Goal: Navigation & Orientation: Find specific page/section

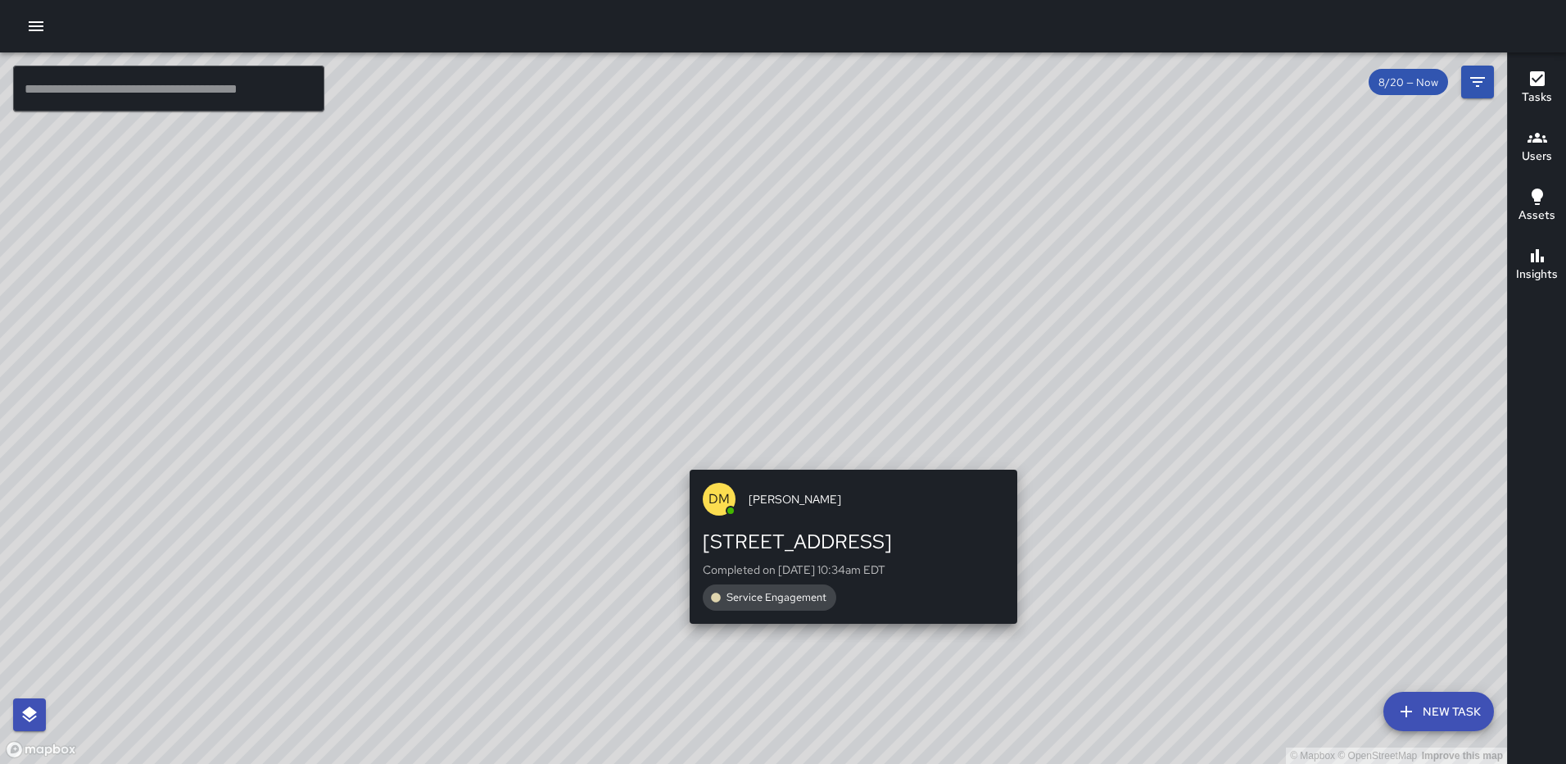
click at [849, 456] on div "© Mapbox © OpenStreetMap Improve this map [PERSON_NAME] Miles [STREET_ADDRESS] …" at bounding box center [753, 407] width 1507 height 711
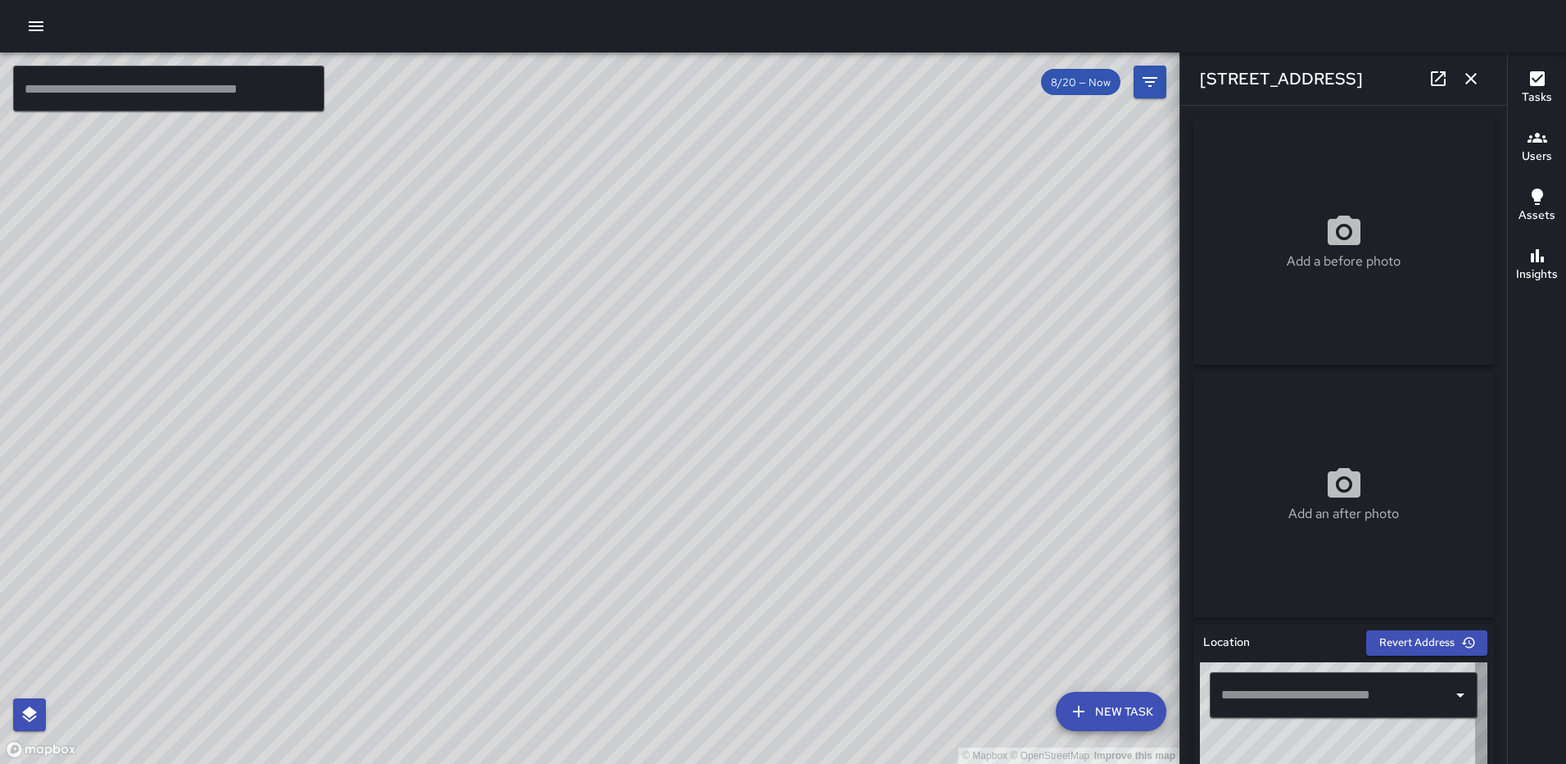
type input "**********"
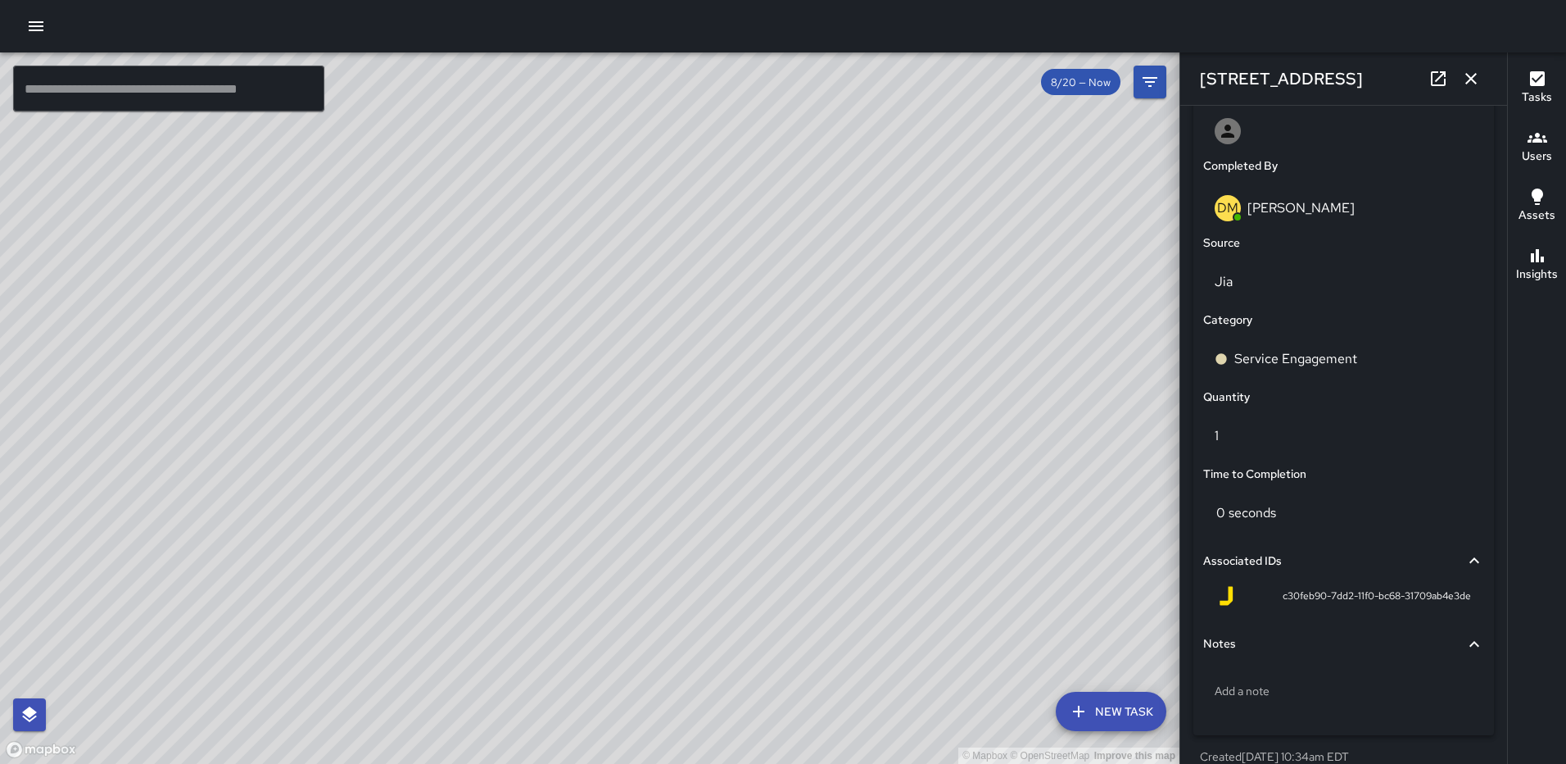
scroll to position [1007, 0]
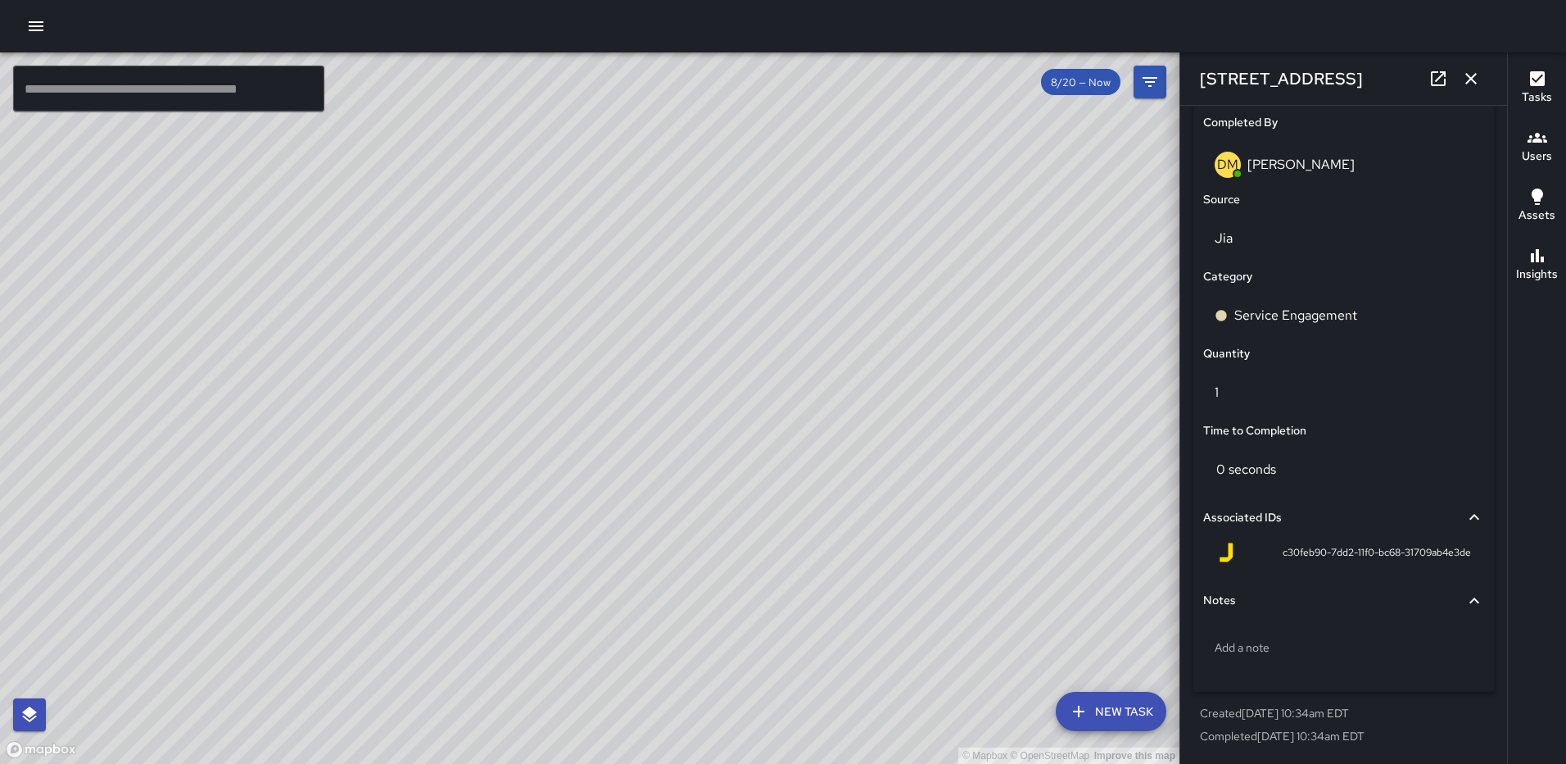
click at [1462, 72] on icon "button" at bounding box center [1472, 79] width 20 height 20
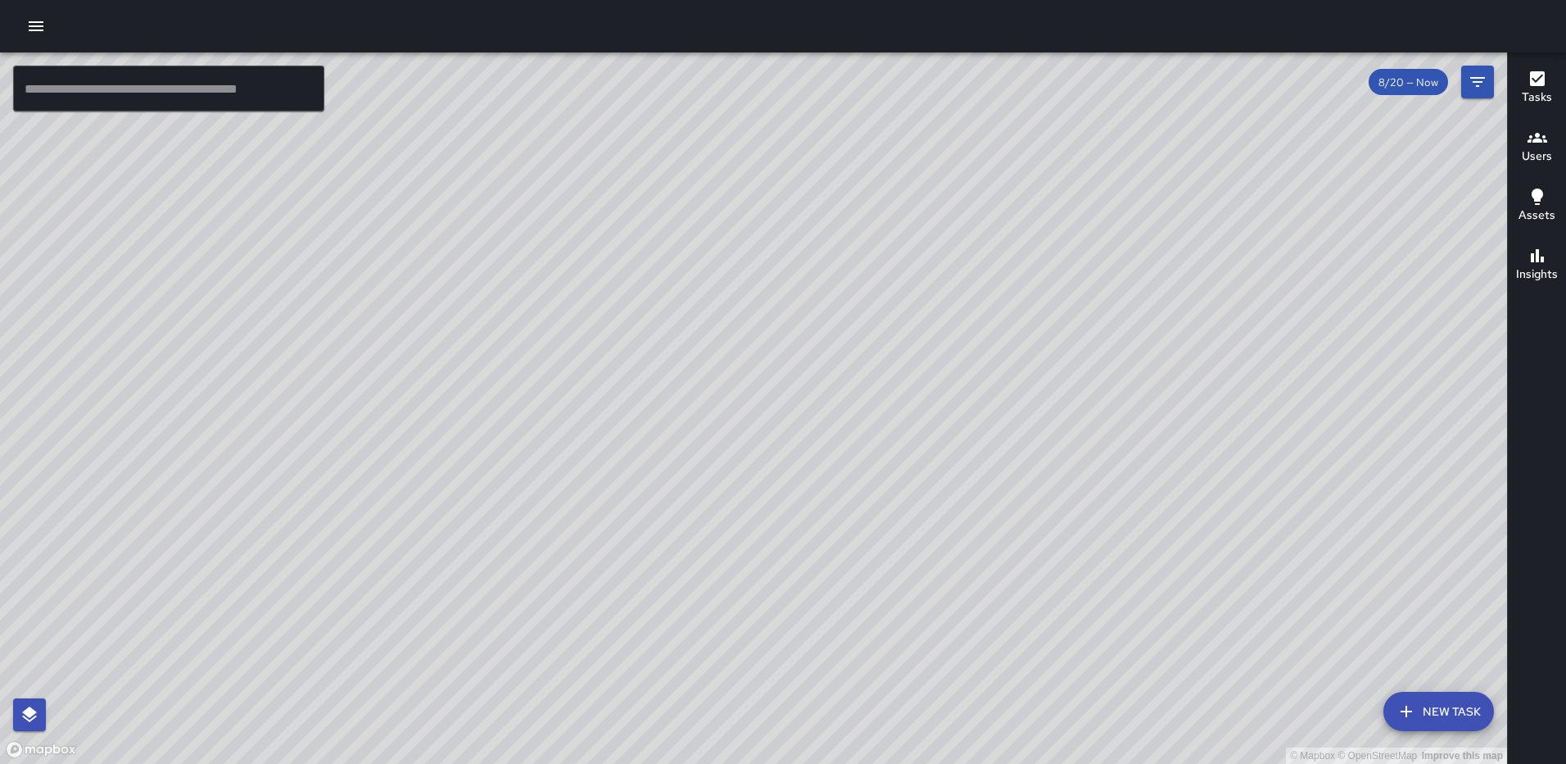
click at [742, 460] on div "© Mapbox © OpenStreetMap Improve this map [PERSON_NAME] [STREET_ADDRESS] Comple…" at bounding box center [753, 407] width 1507 height 711
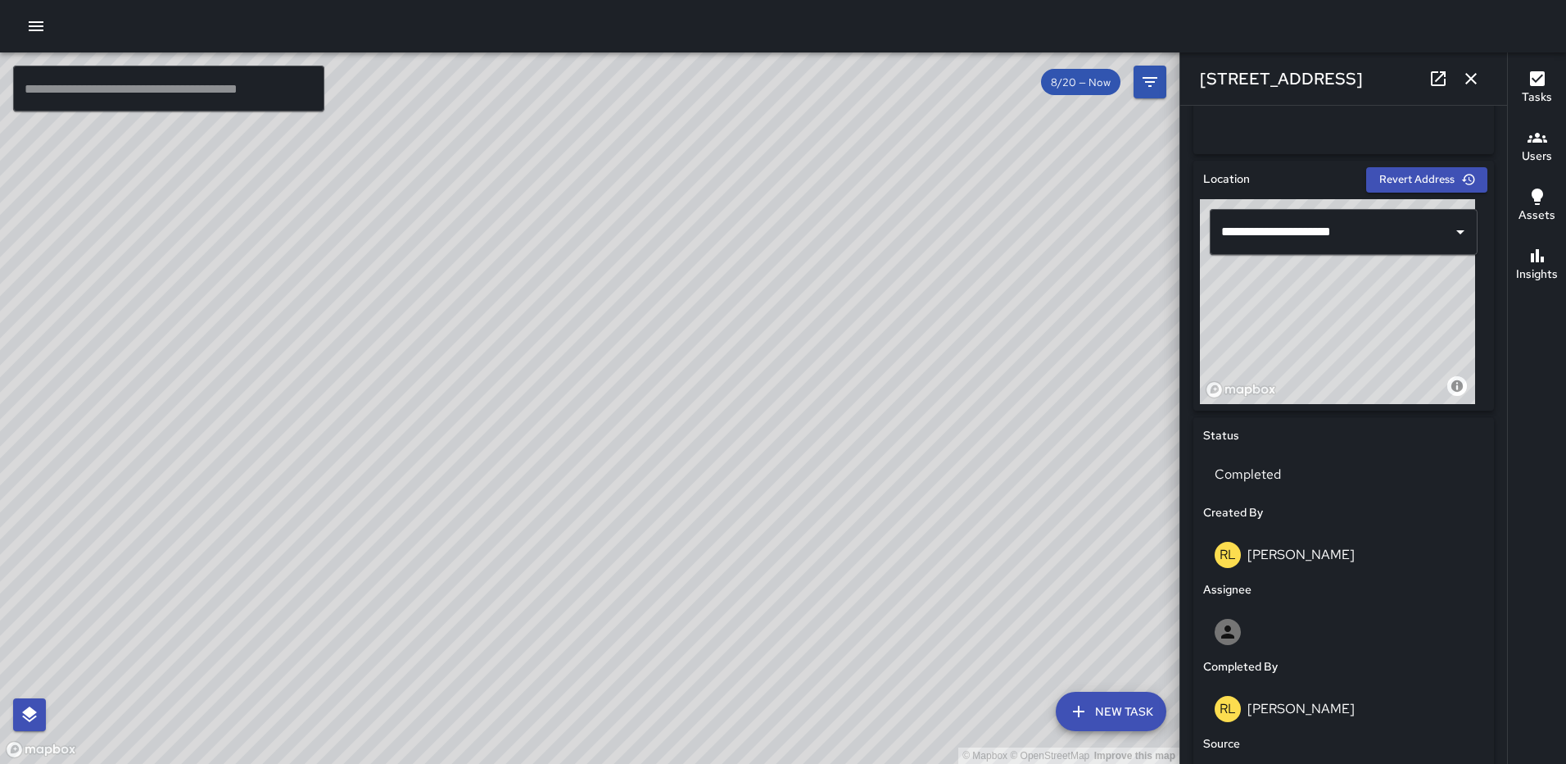
scroll to position [484, 0]
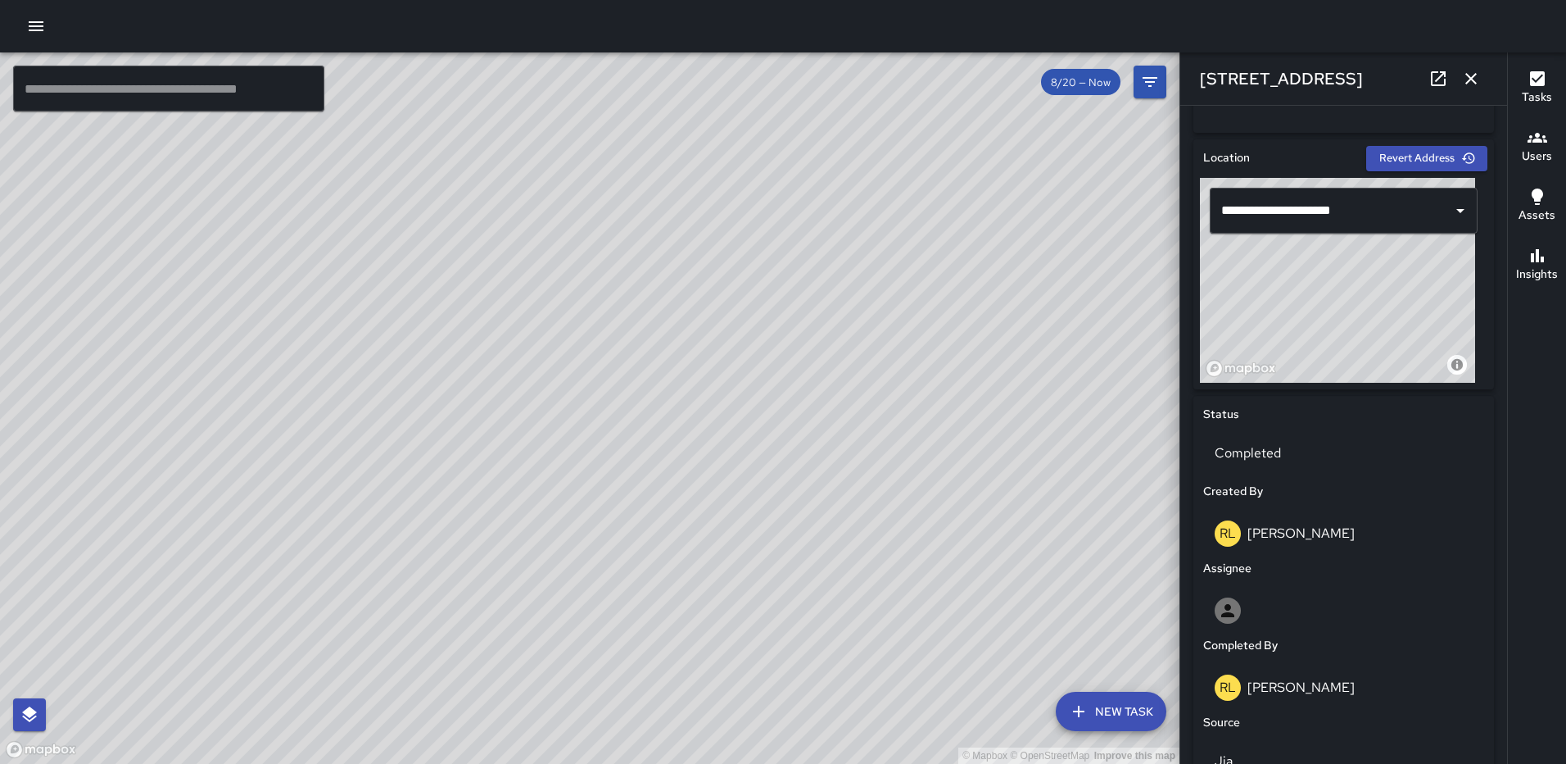
drag, startPoint x: 1317, startPoint y: 316, endPoint x: 1435, endPoint y: 387, distance: 137.4
click at [1435, 387] on div "**********" at bounding box center [1344, 264] width 301 height 250
type input "**********"
click at [1462, 75] on icon "button" at bounding box center [1472, 79] width 20 height 20
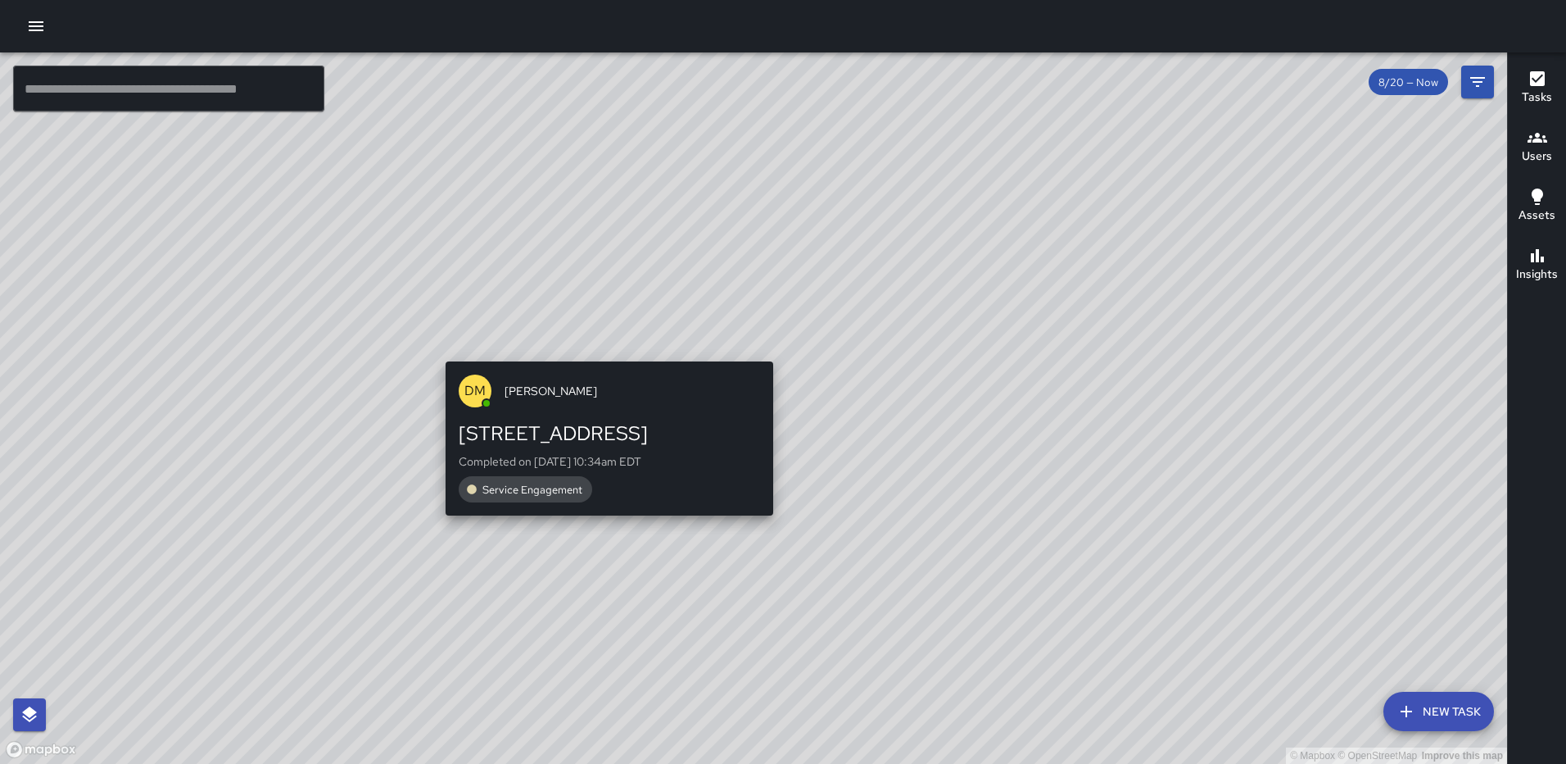
click at [771, 349] on div "© Mapbox © OpenStreetMap Improve this map [PERSON_NAME] Miles [STREET_ADDRESS] …" at bounding box center [753, 407] width 1507 height 711
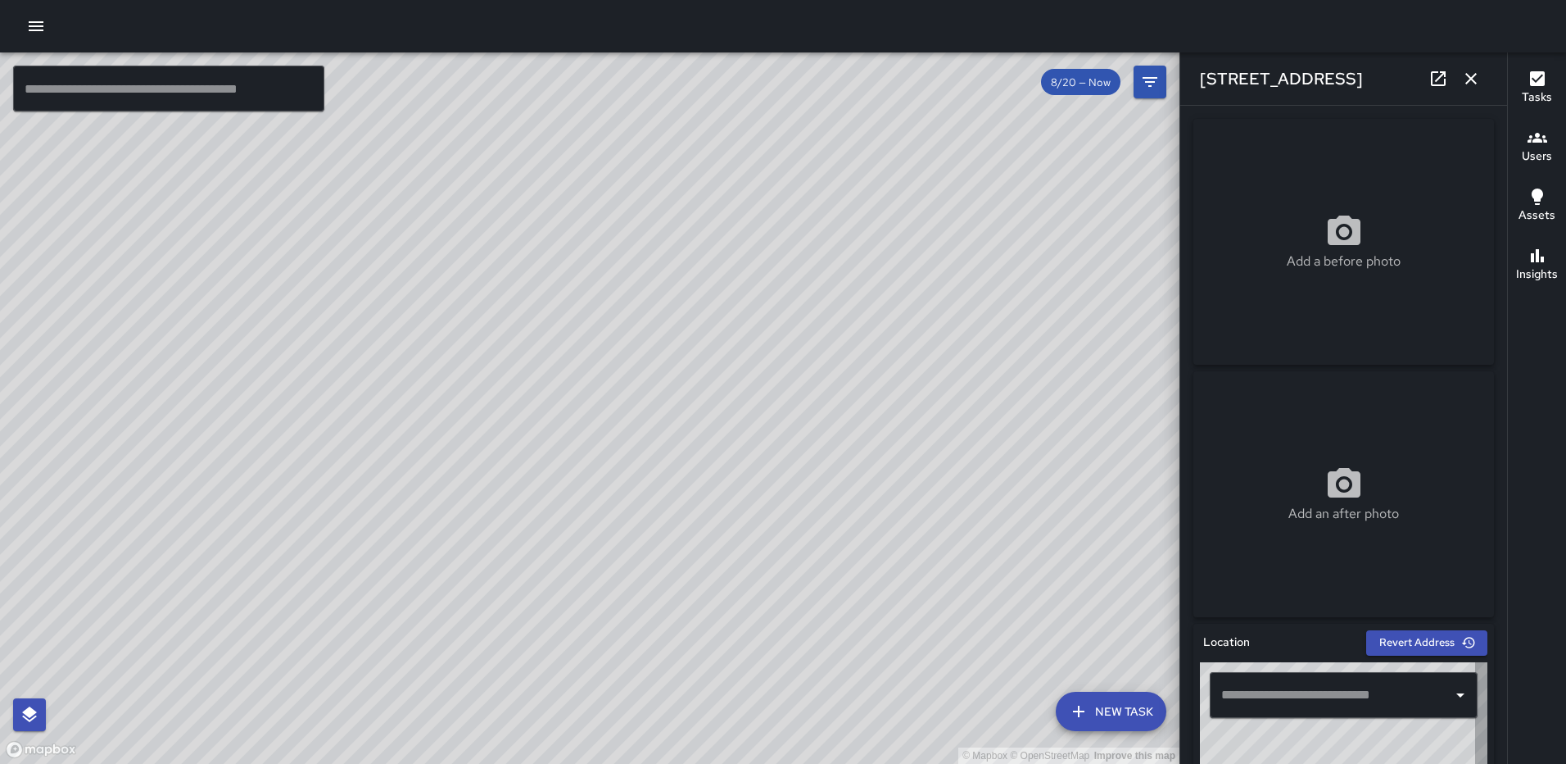
type input "**********"
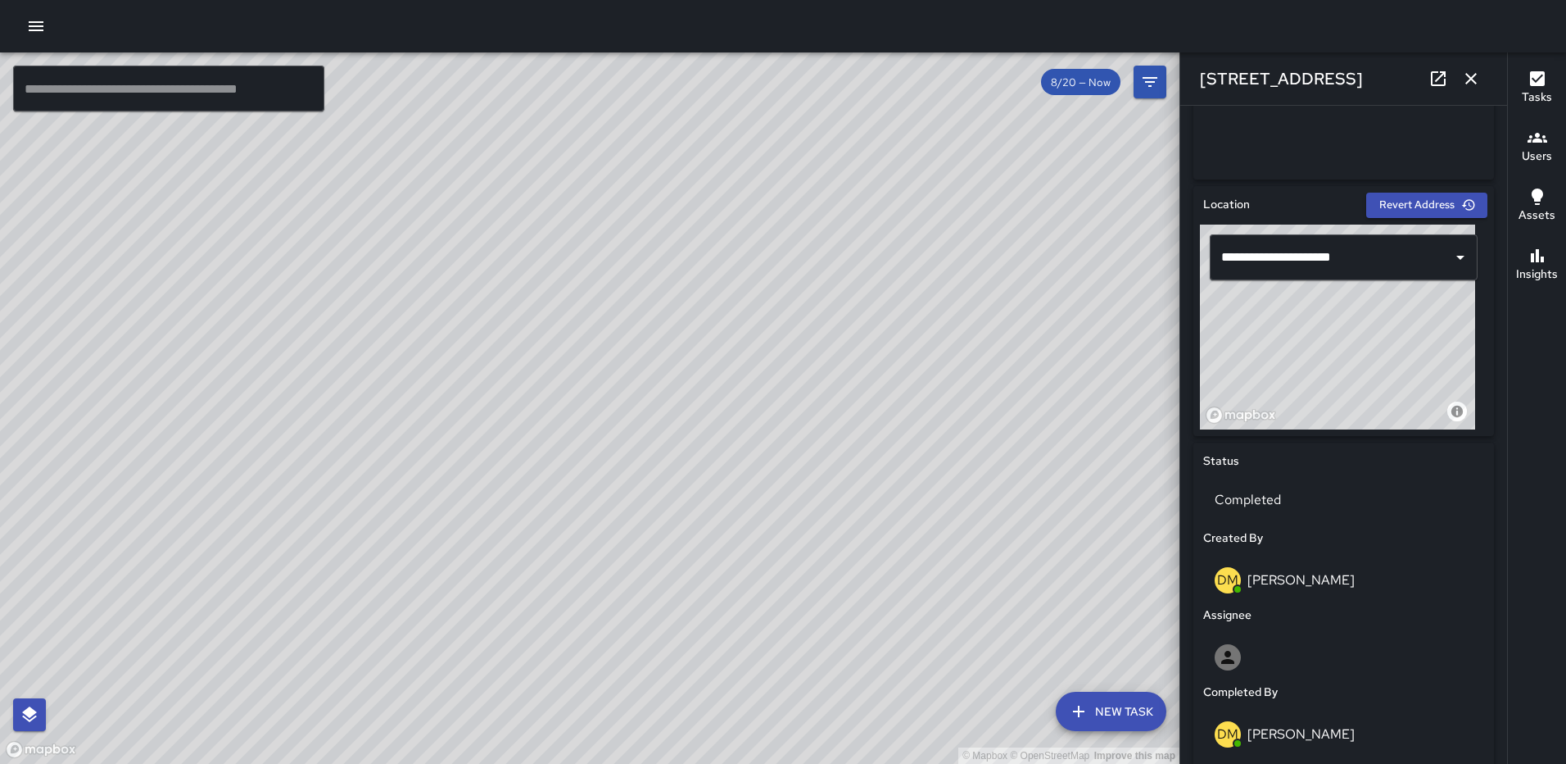
scroll to position [427, 0]
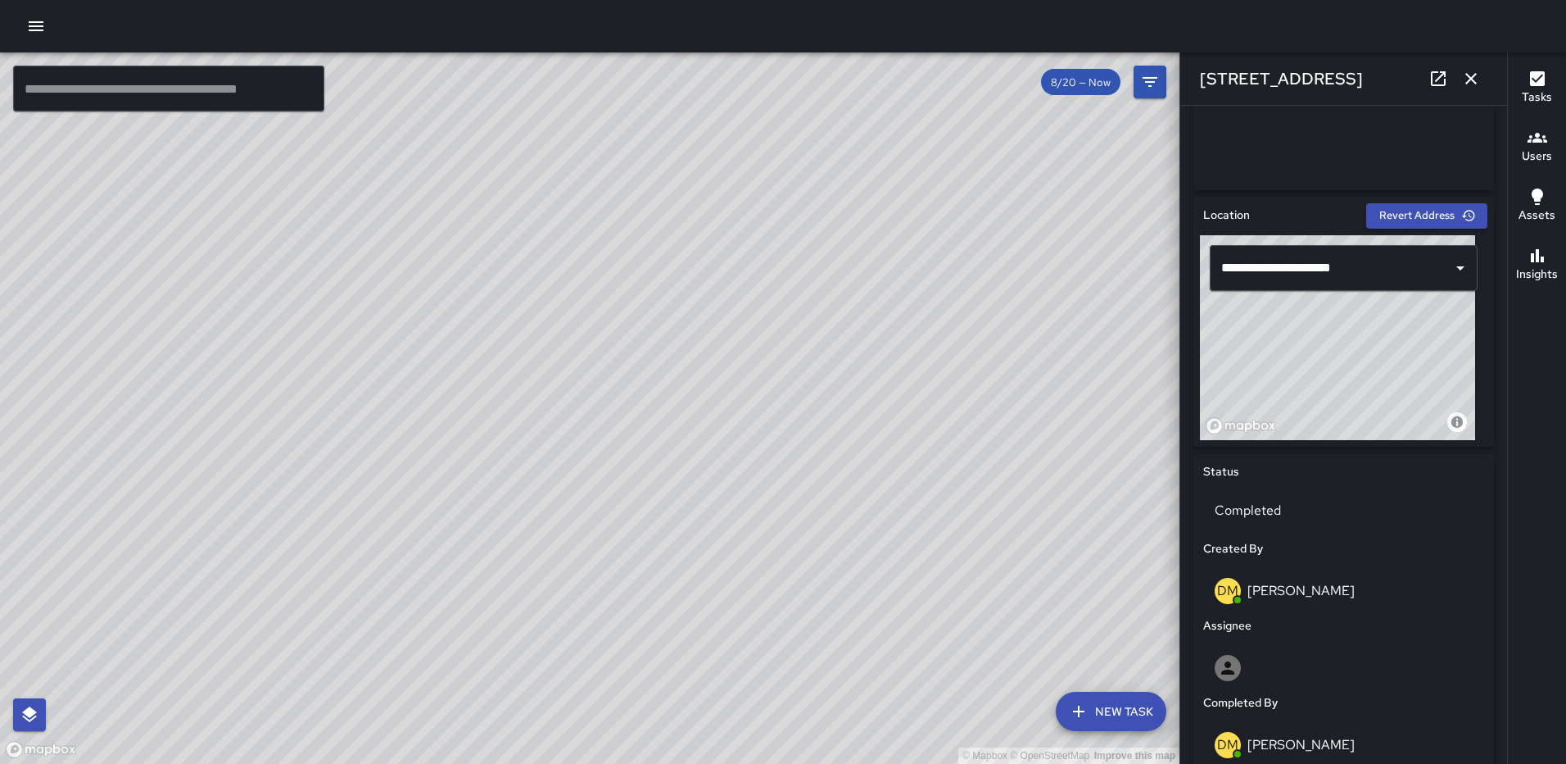
drag, startPoint x: 1329, startPoint y: 358, endPoint x: 1330, endPoint y: 384, distance: 26.2
click at [1330, 384] on div "© Mapbox © OpenStreetMap Improve this map" at bounding box center [1337, 337] width 275 height 205
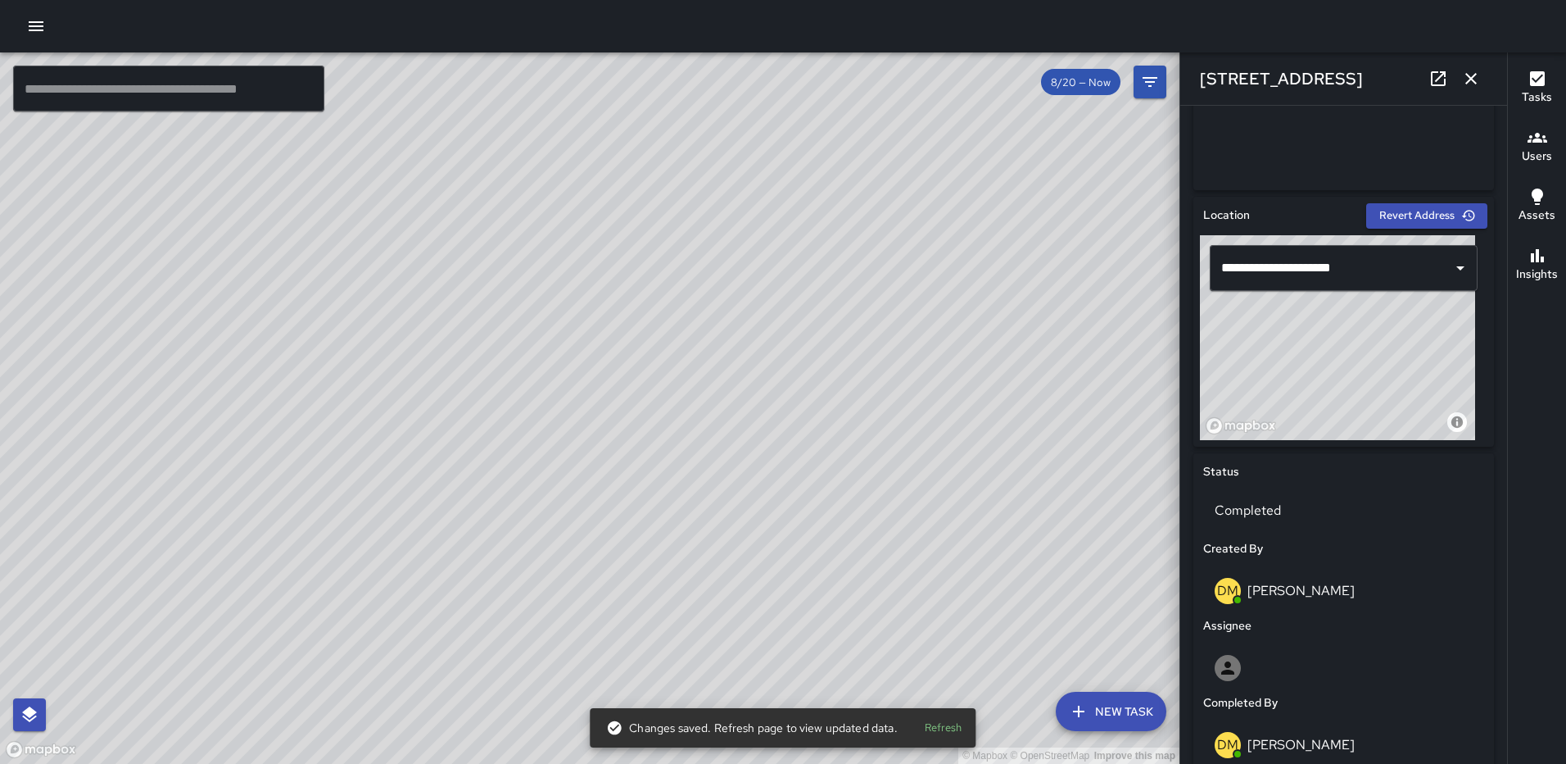
click at [1472, 76] on icon "button" at bounding box center [1472, 79] width 20 height 20
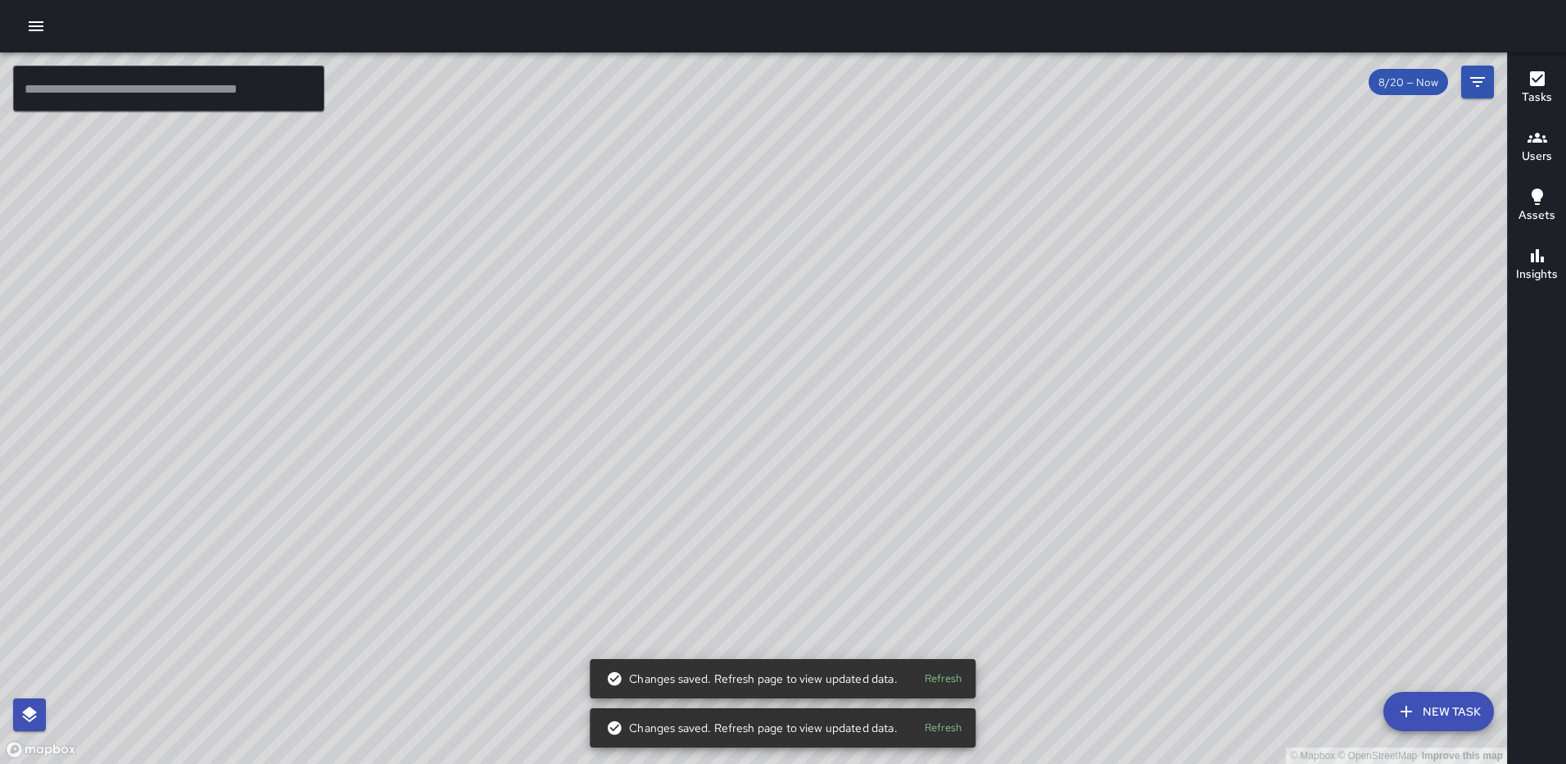
click at [43, 25] on icon "button" at bounding box center [36, 26] width 20 height 20
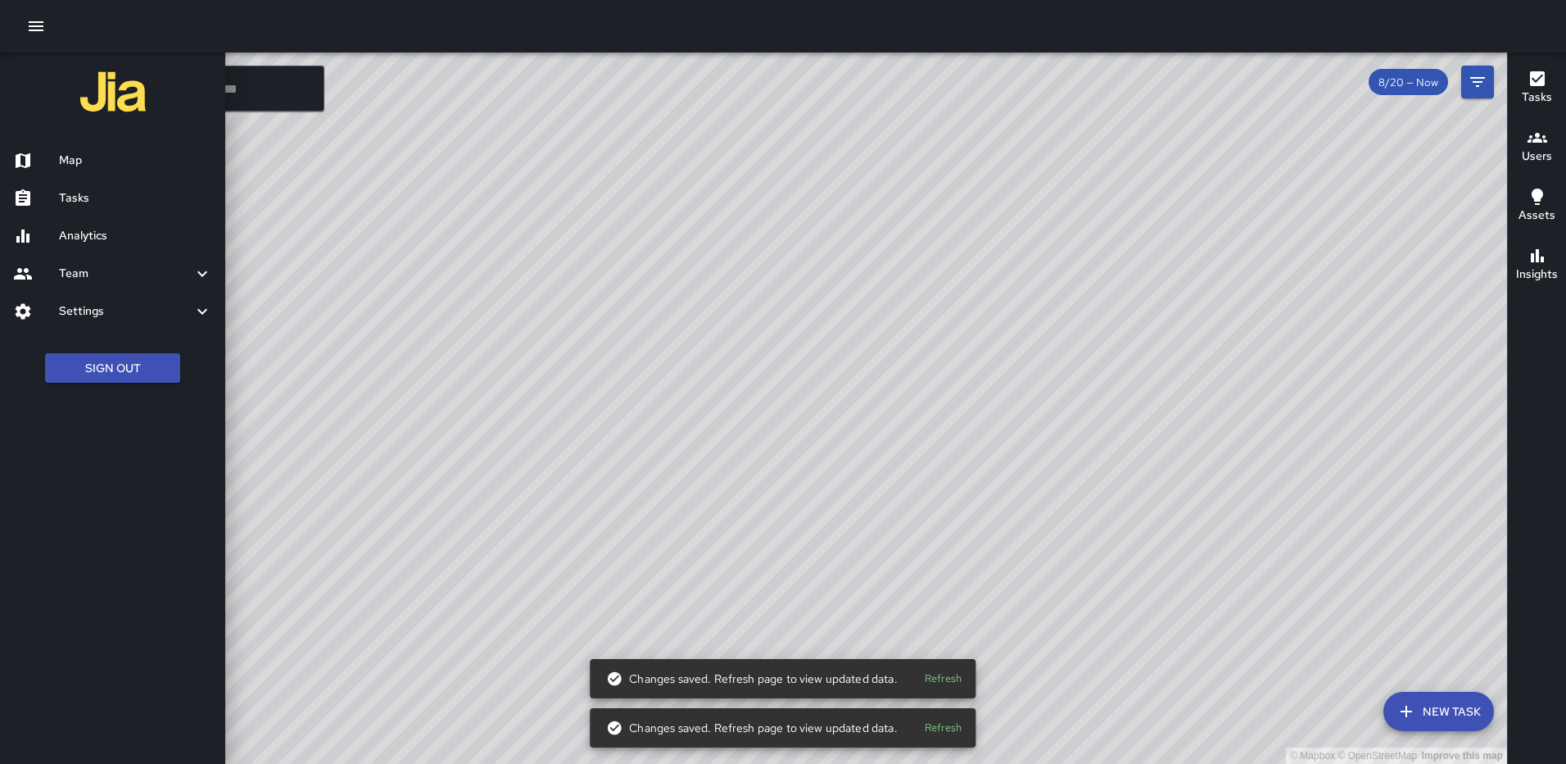
drag, startPoint x: 105, startPoint y: 167, endPoint x: 124, endPoint y: 162, distance: 19.5
click at [105, 167] on h6 "Map" at bounding box center [135, 161] width 153 height 18
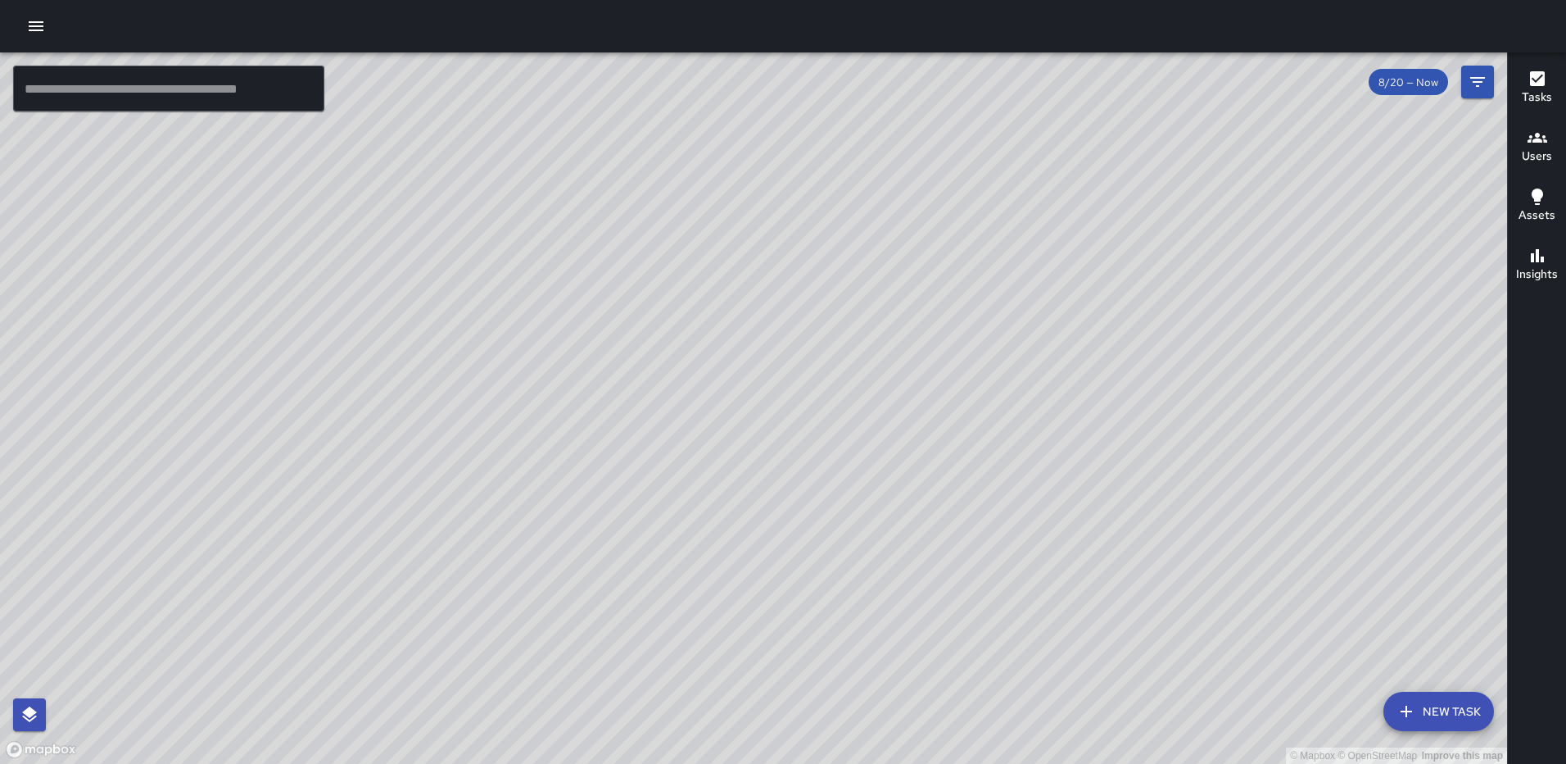
click at [1543, 147] on icon "button" at bounding box center [1538, 138] width 20 height 20
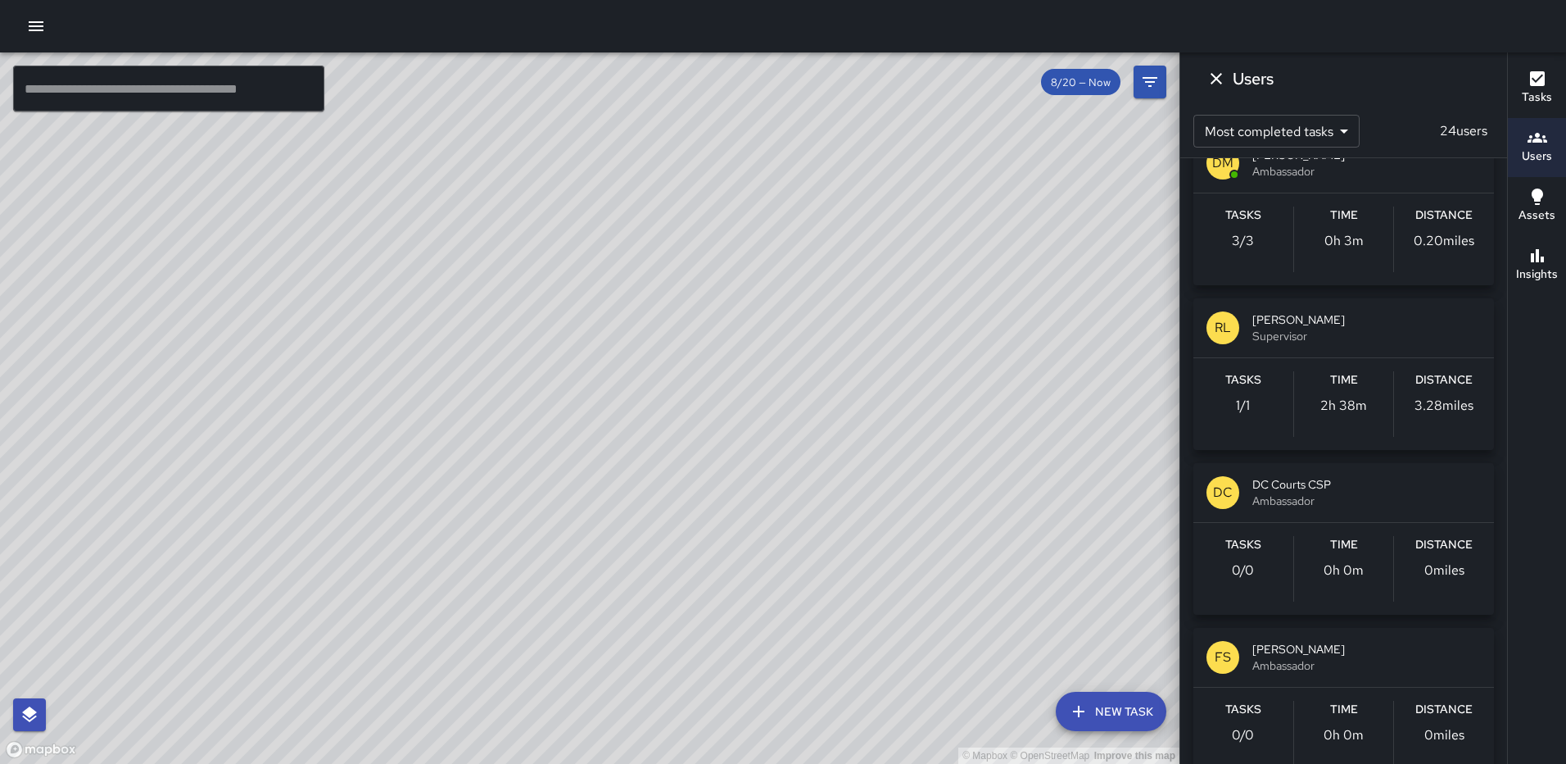
scroll to position [0, 0]
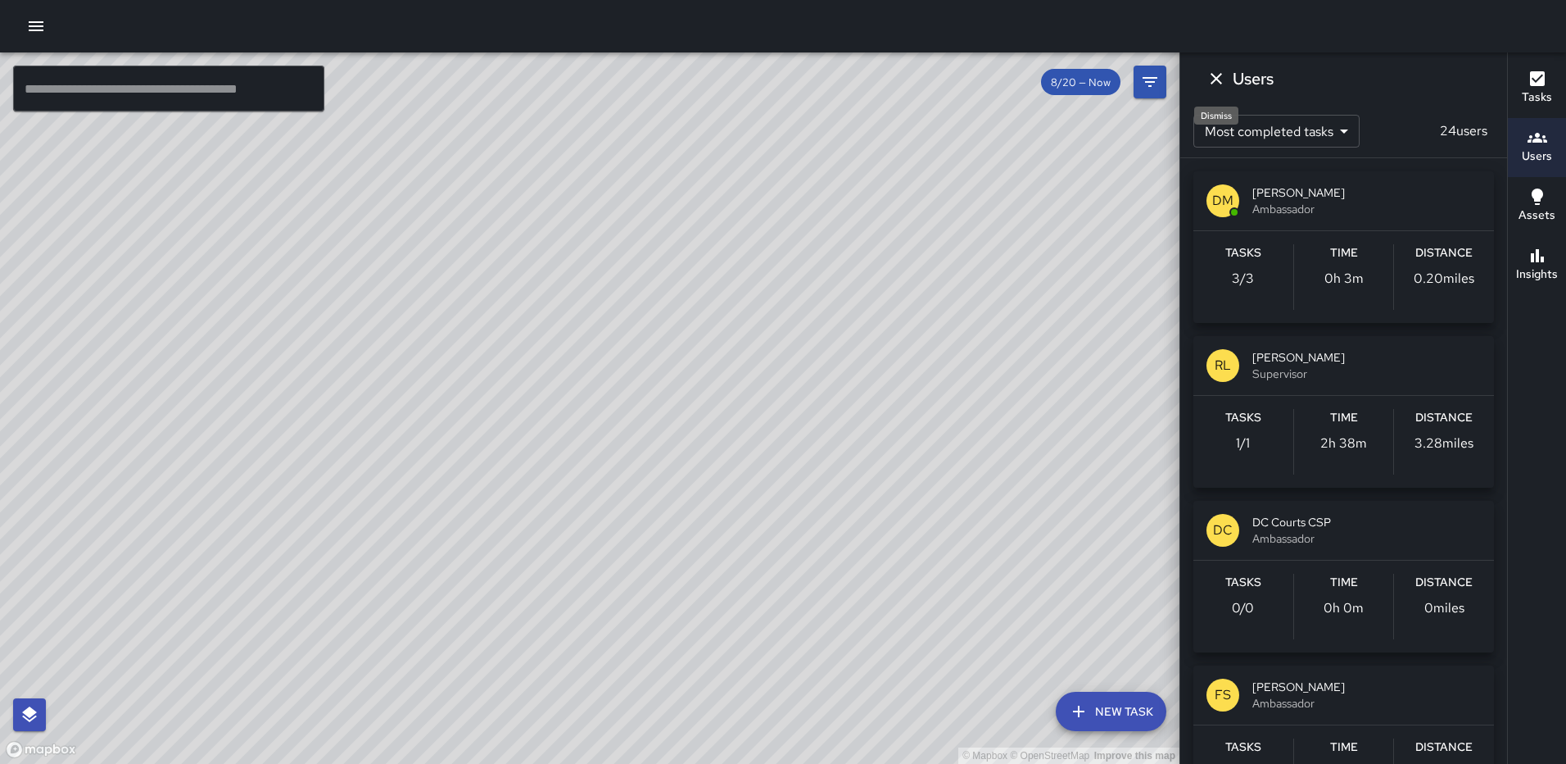
click at [1217, 86] on icon "Dismiss" at bounding box center [1217, 79] width 20 height 20
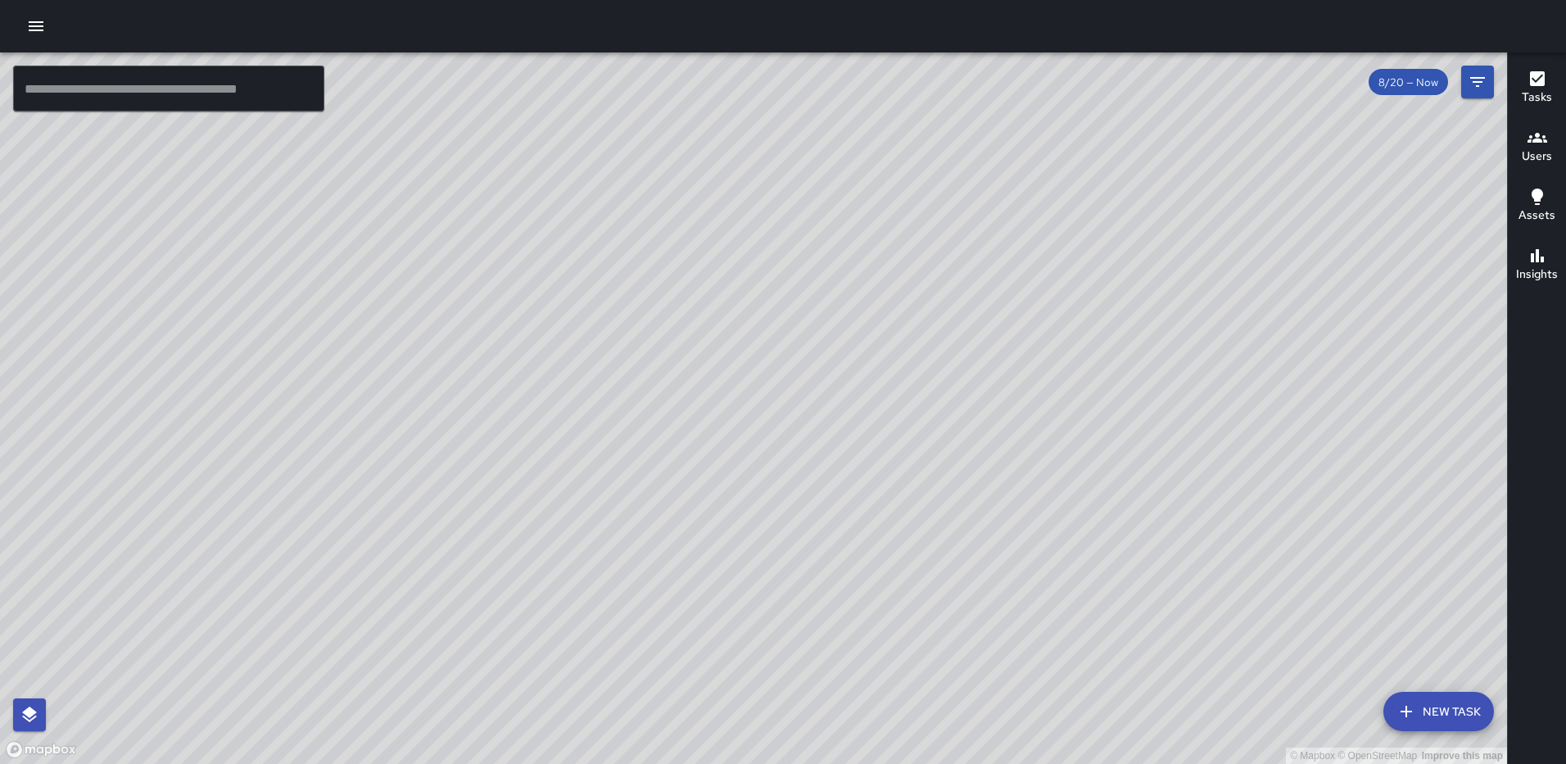
drag, startPoint x: 395, startPoint y: 469, endPoint x: 751, endPoint y: 474, distance: 356.4
click at [751, 474] on div "© Mapbox © OpenStreetMap Improve this map" at bounding box center [753, 407] width 1507 height 711
